Goal: Task Accomplishment & Management: Use online tool/utility

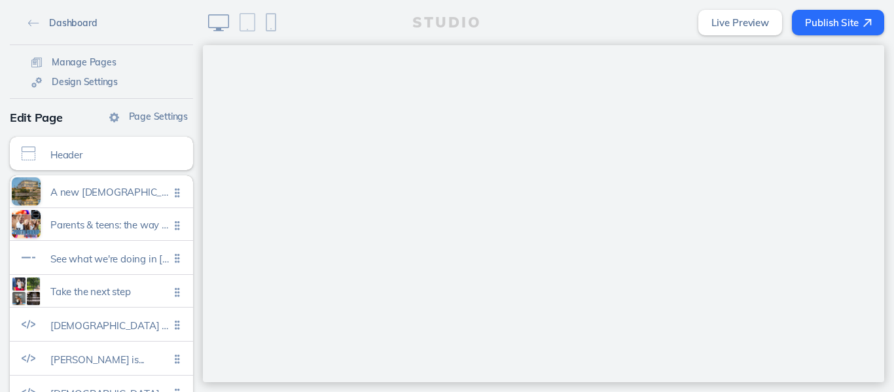
click at [94, 27] on link "Dashboard" at bounding box center [62, 22] width 79 height 20
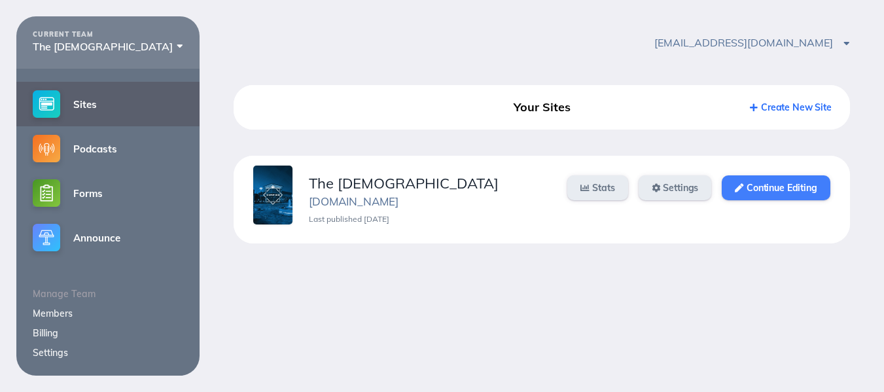
click at [773, 187] on link "Continue Editing" at bounding box center [776, 187] width 108 height 25
